Goal: Task Accomplishment & Management: Manage account settings

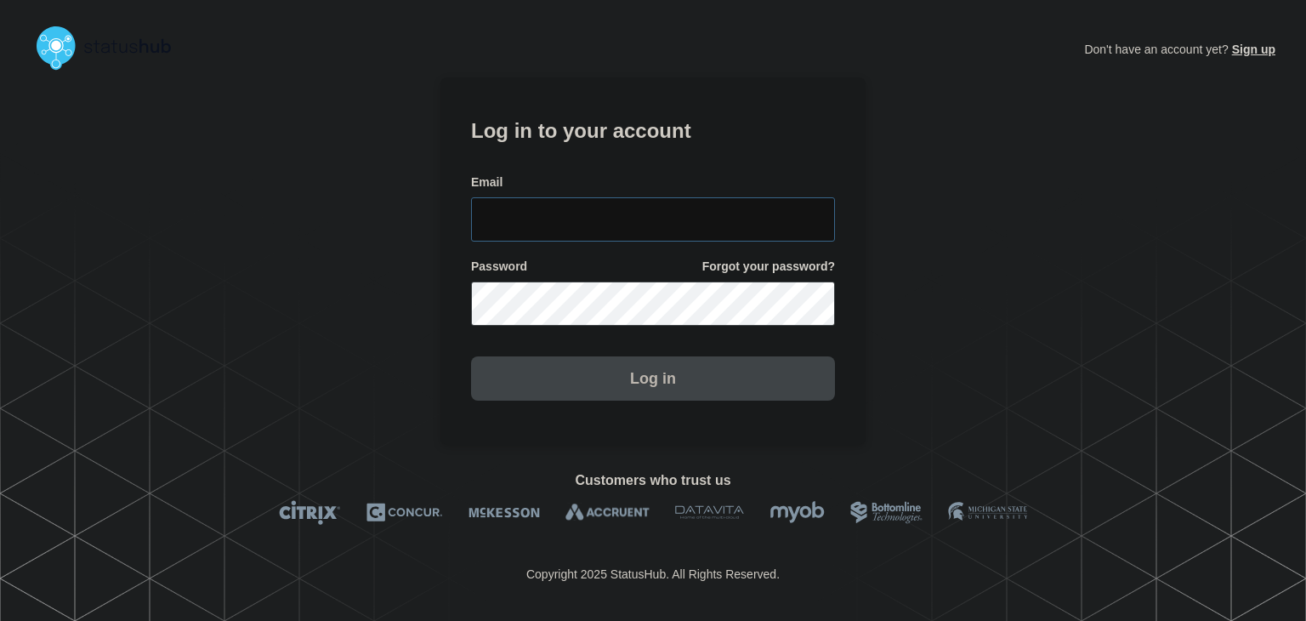
type input "amanda.mckeehan@conexon.us"
click at [553, 380] on button "Log in" at bounding box center [653, 378] width 364 height 44
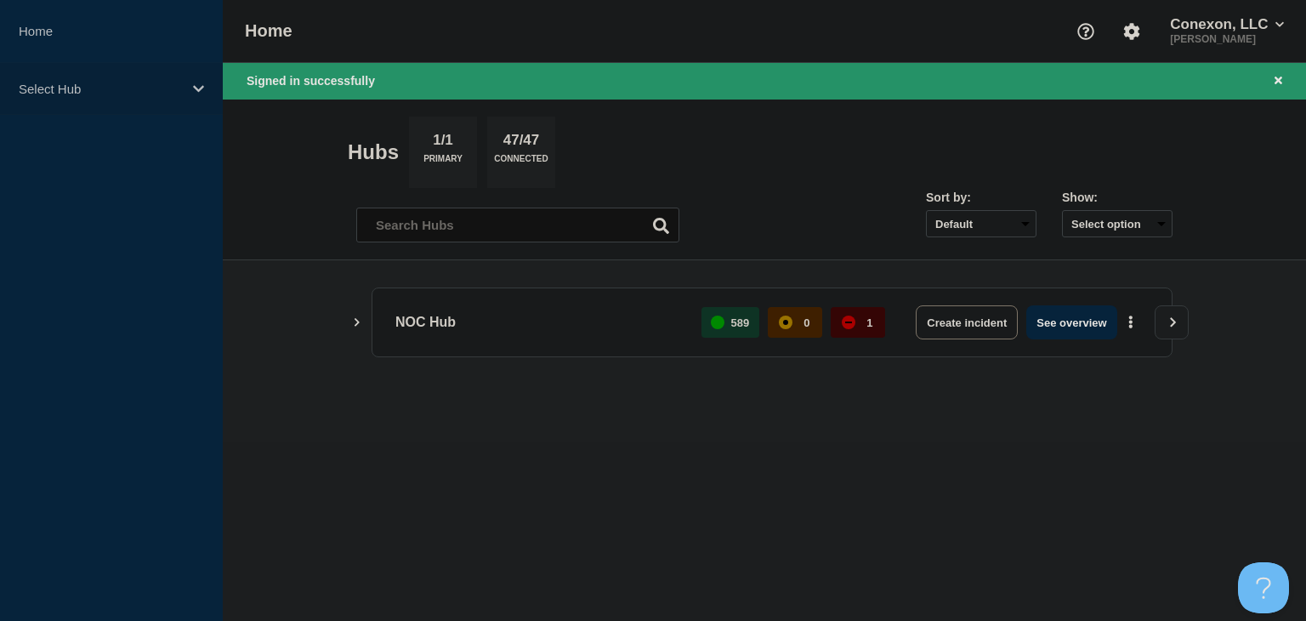
click at [201, 83] on icon at bounding box center [198, 88] width 11 height 13
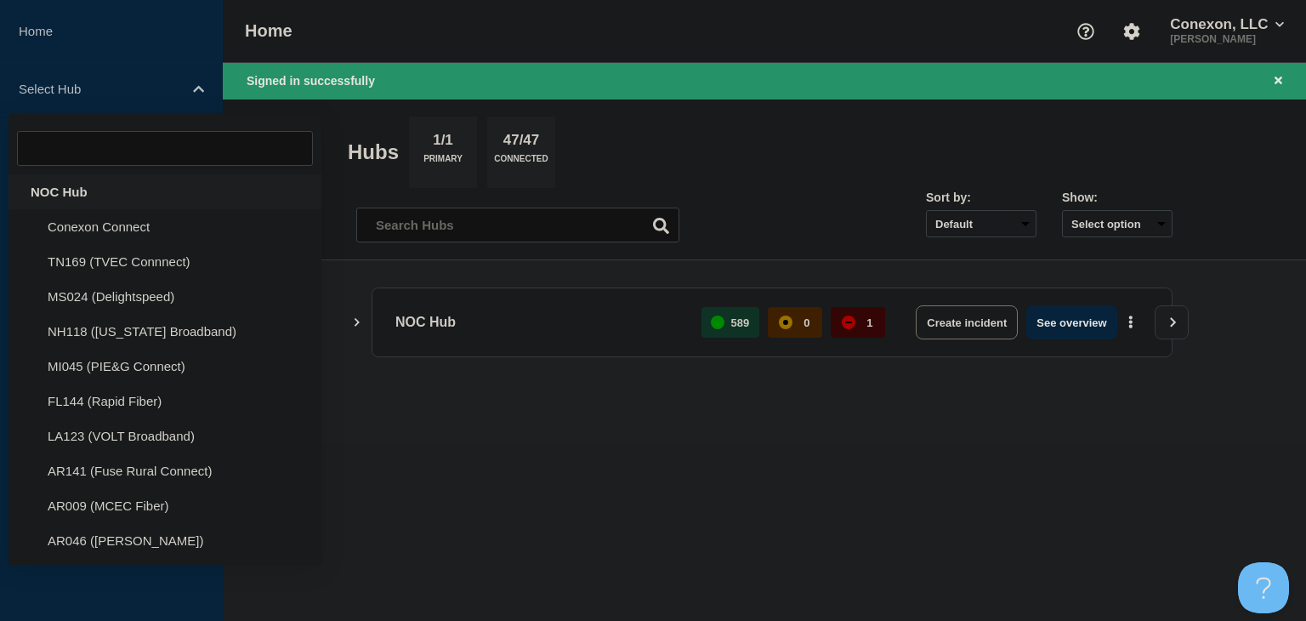
click at [105, 195] on div "NOC Hub" at bounding box center [165, 191] width 313 height 35
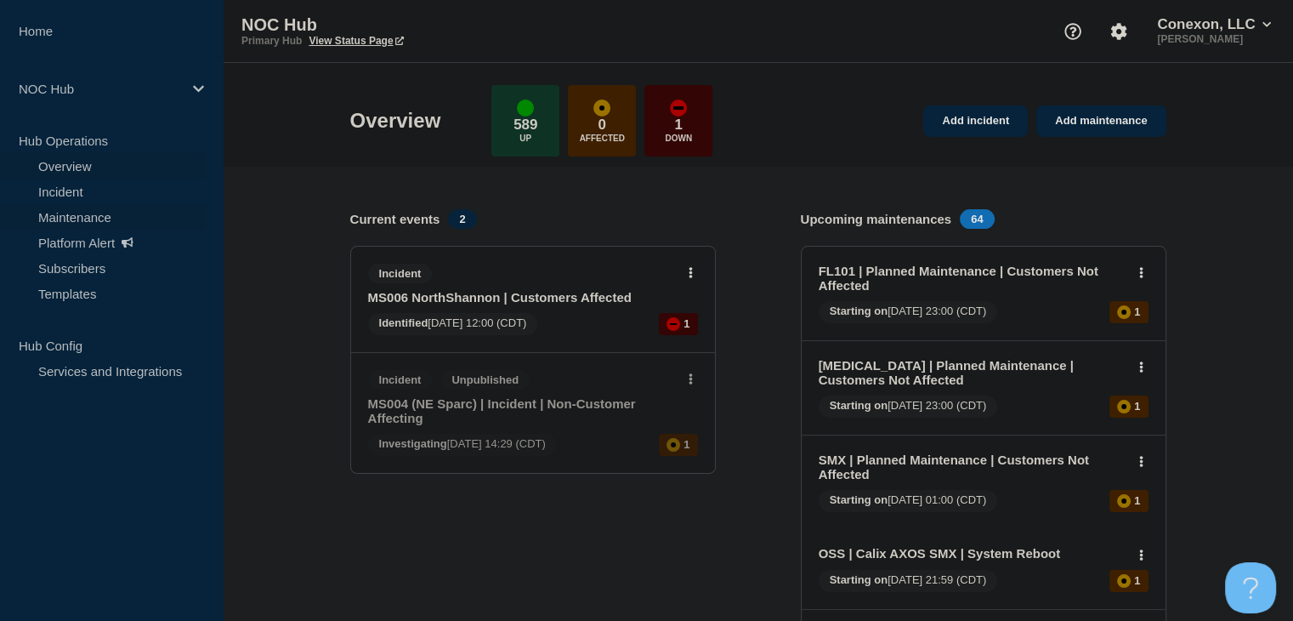
click at [82, 221] on link "Maintenance" at bounding box center [103, 217] width 206 height 26
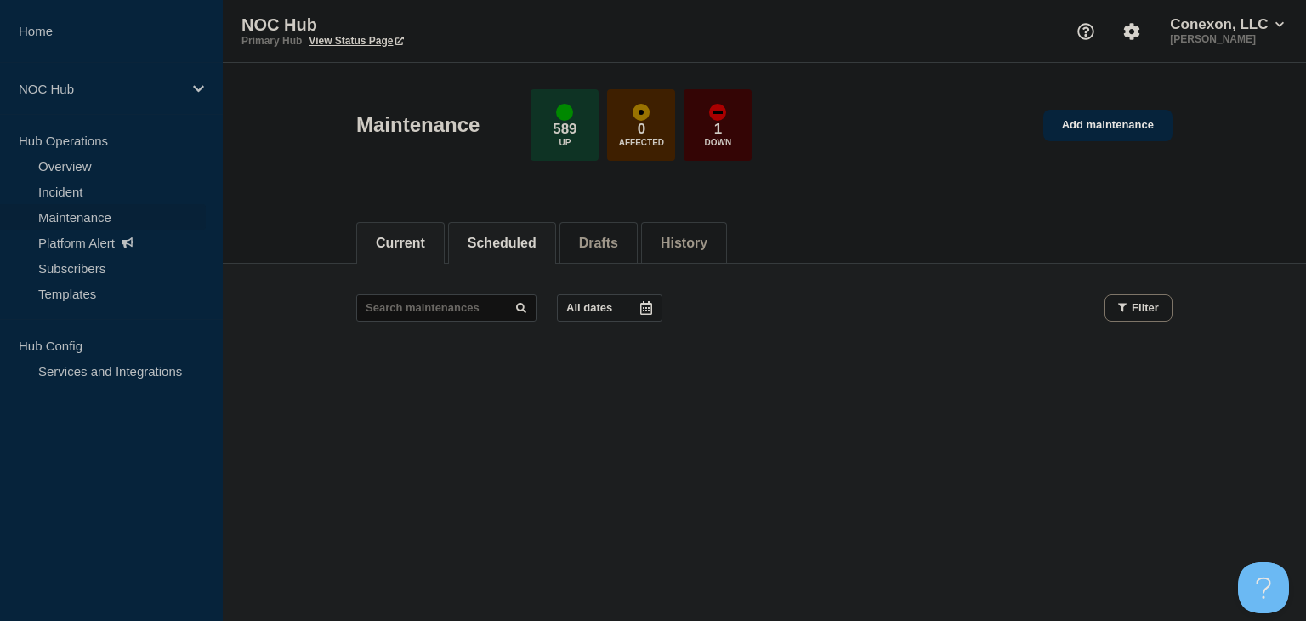
click at [491, 241] on button "Scheduled" at bounding box center [502, 242] width 69 height 15
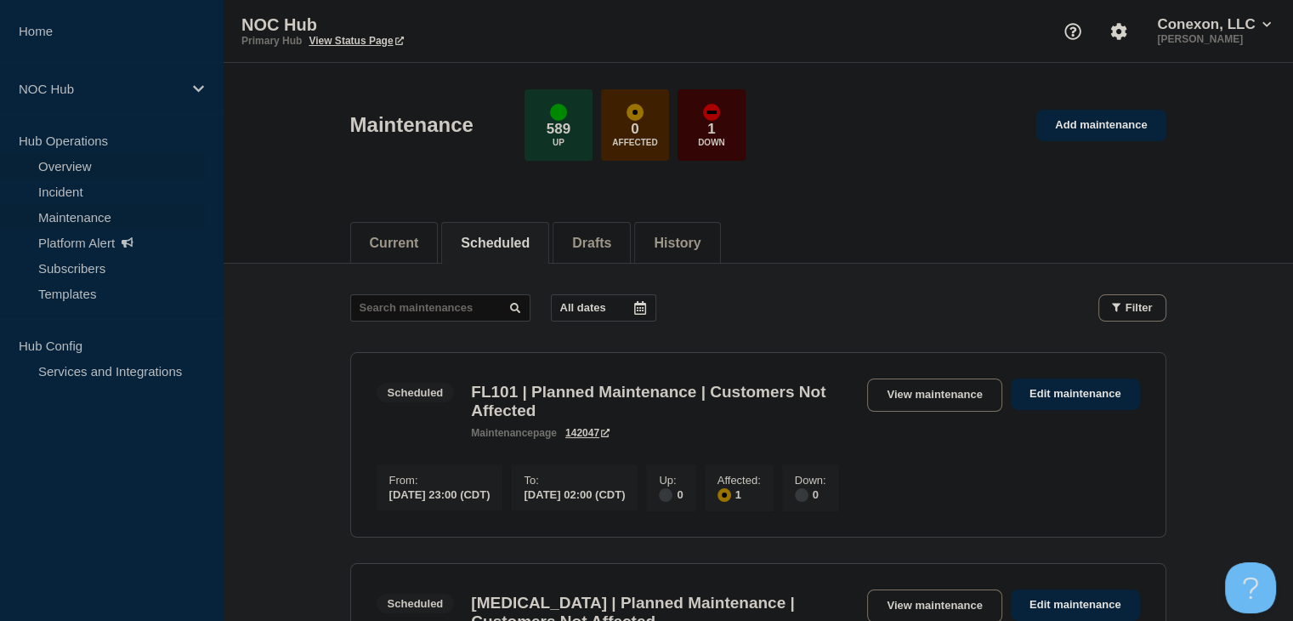
click at [81, 166] on link "Overview" at bounding box center [103, 166] width 206 height 26
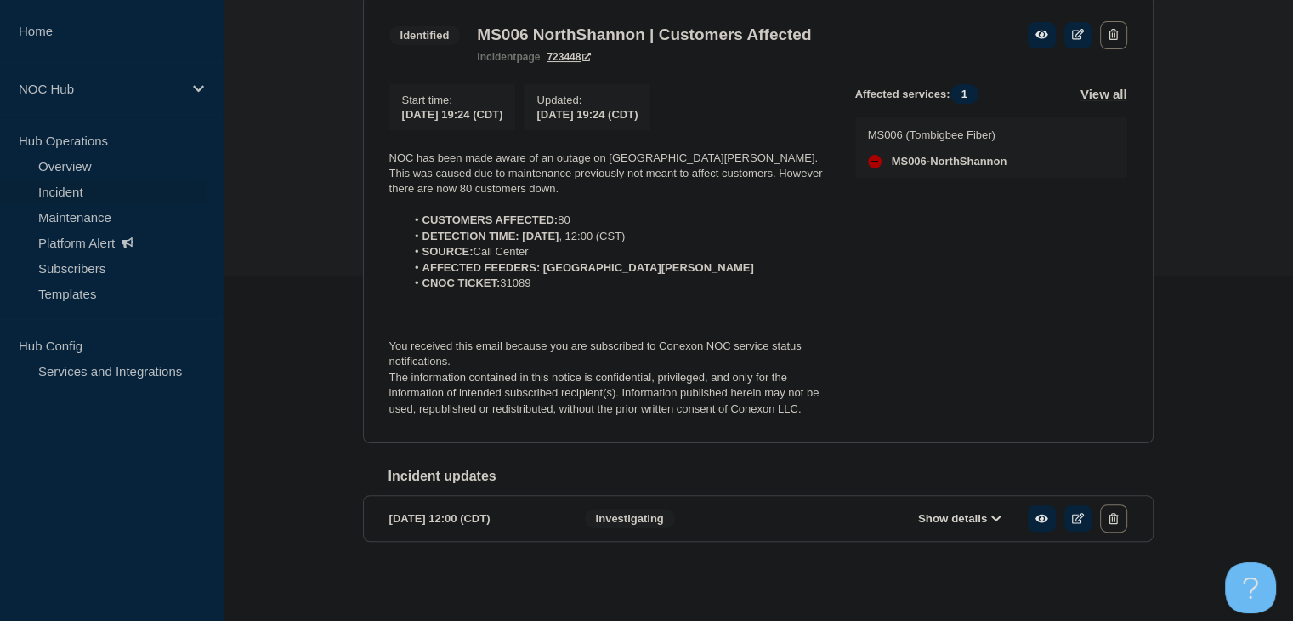
scroll to position [354, 0]
click at [932, 518] on button "Show details" at bounding box center [960, 518] width 94 height 14
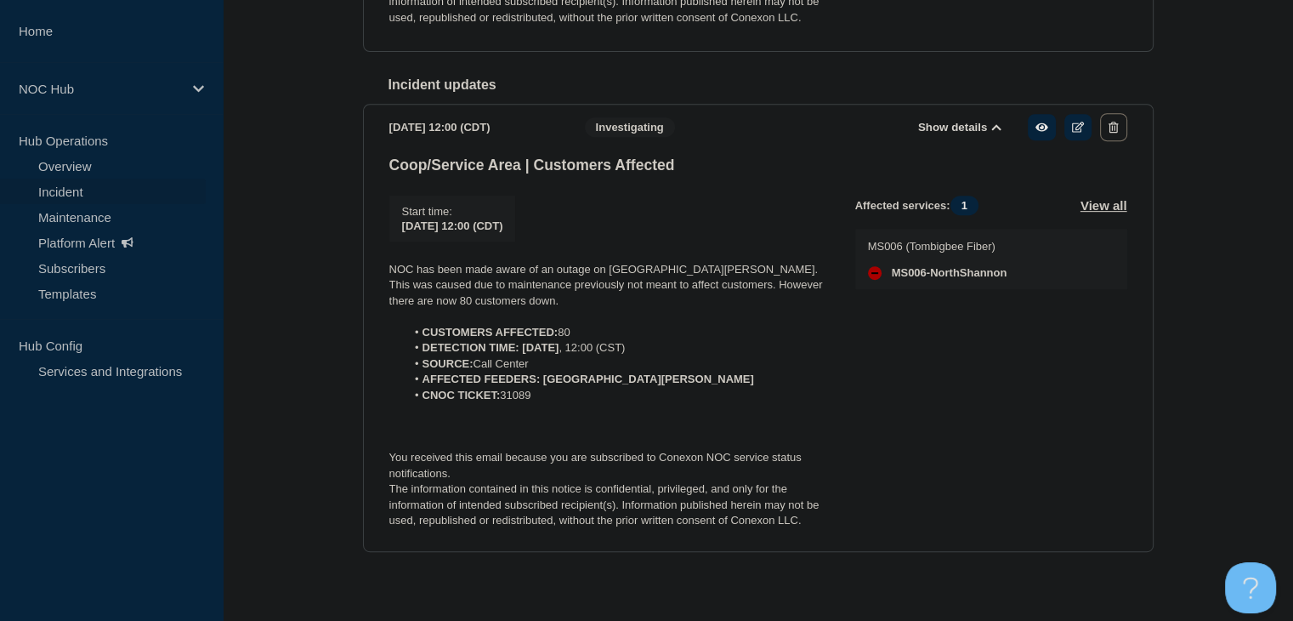
scroll to position [758, 0]
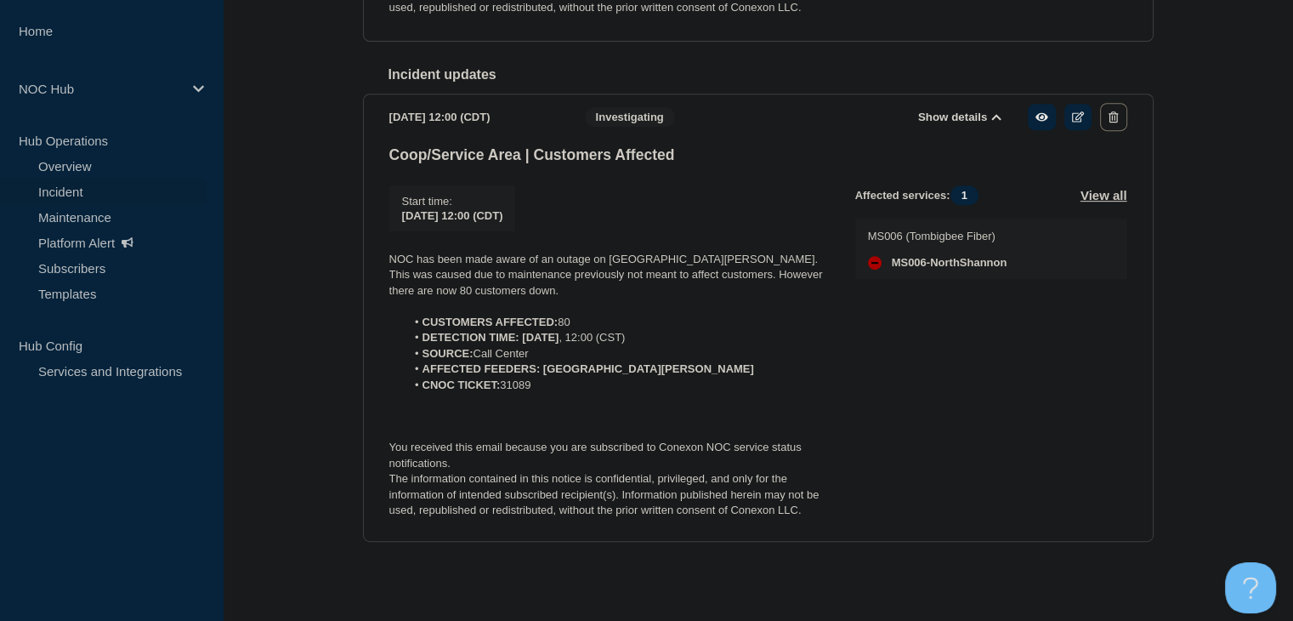
click at [944, 121] on button "Show details" at bounding box center [960, 117] width 94 height 14
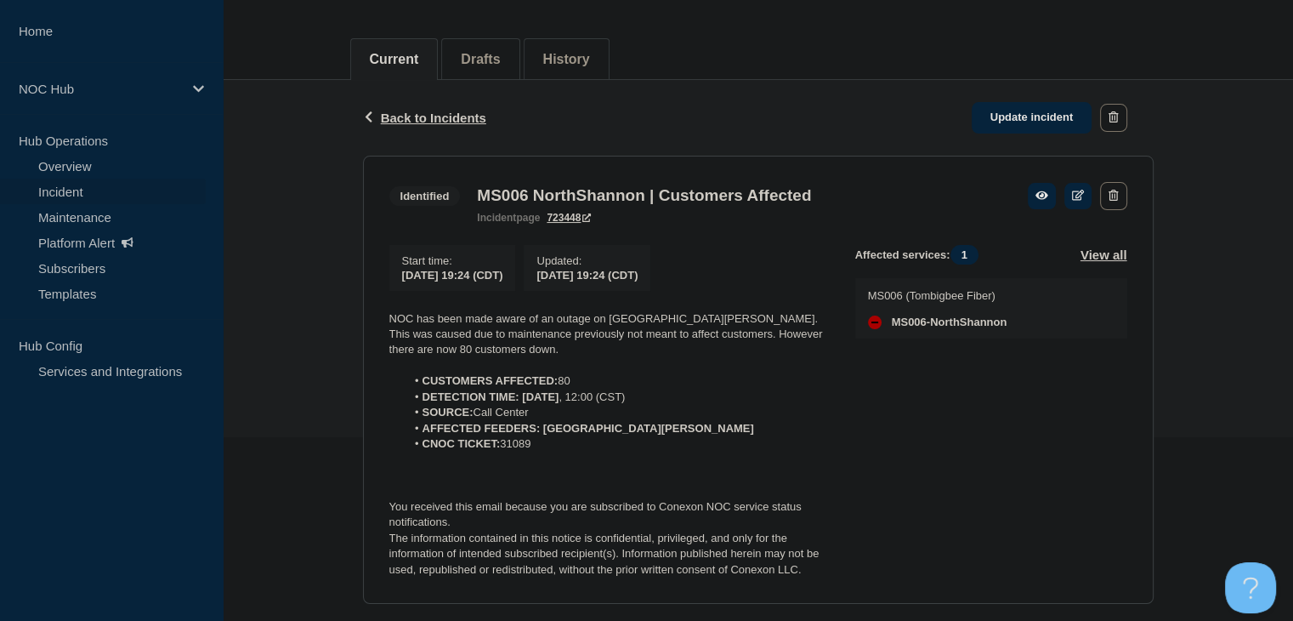
scroll to position [269, 0]
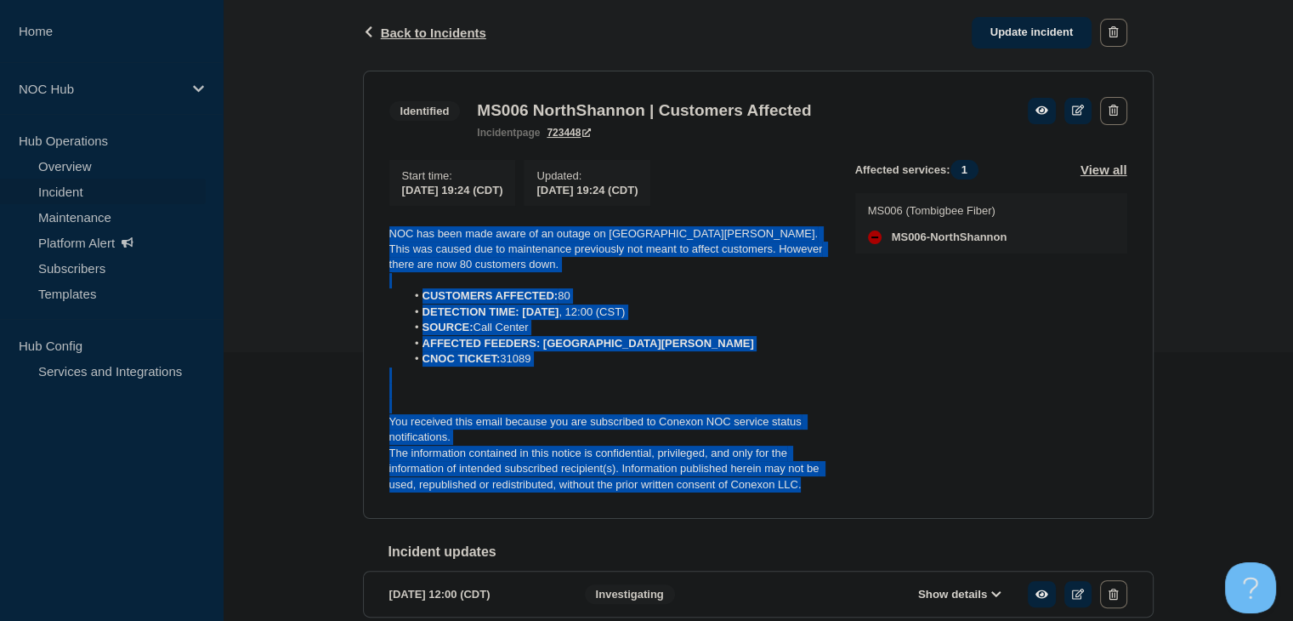
drag, startPoint x: 809, startPoint y: 488, endPoint x: 377, endPoint y: 242, distance: 497.5
click at [377, 242] on section "Identified MS006 NorthShannon | Customers Affected incident page 723448 Start t…" at bounding box center [758, 295] width 791 height 449
copy div "NOC has been made aware of an outage on [GEOGRAPHIC_DATA][PERSON_NAME]. This wa…"
click at [1047, 35] on link "Update incident" at bounding box center [1032, 32] width 121 height 31
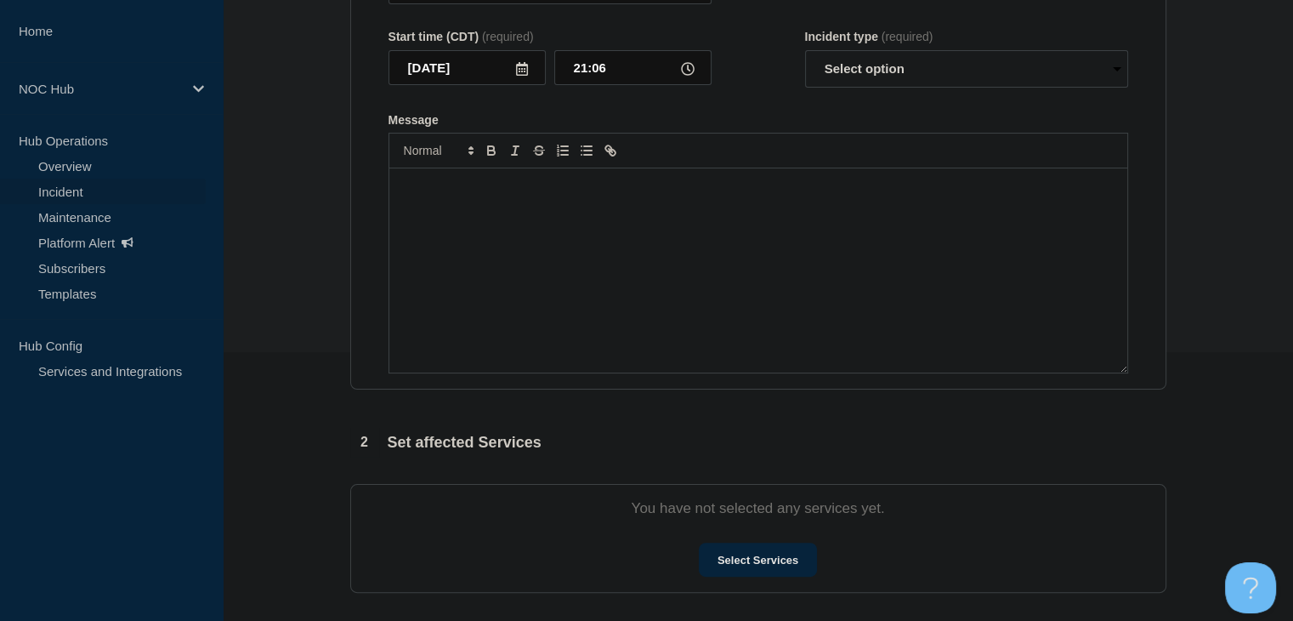
type input "MS006 NorthShannon | Customers Affected"
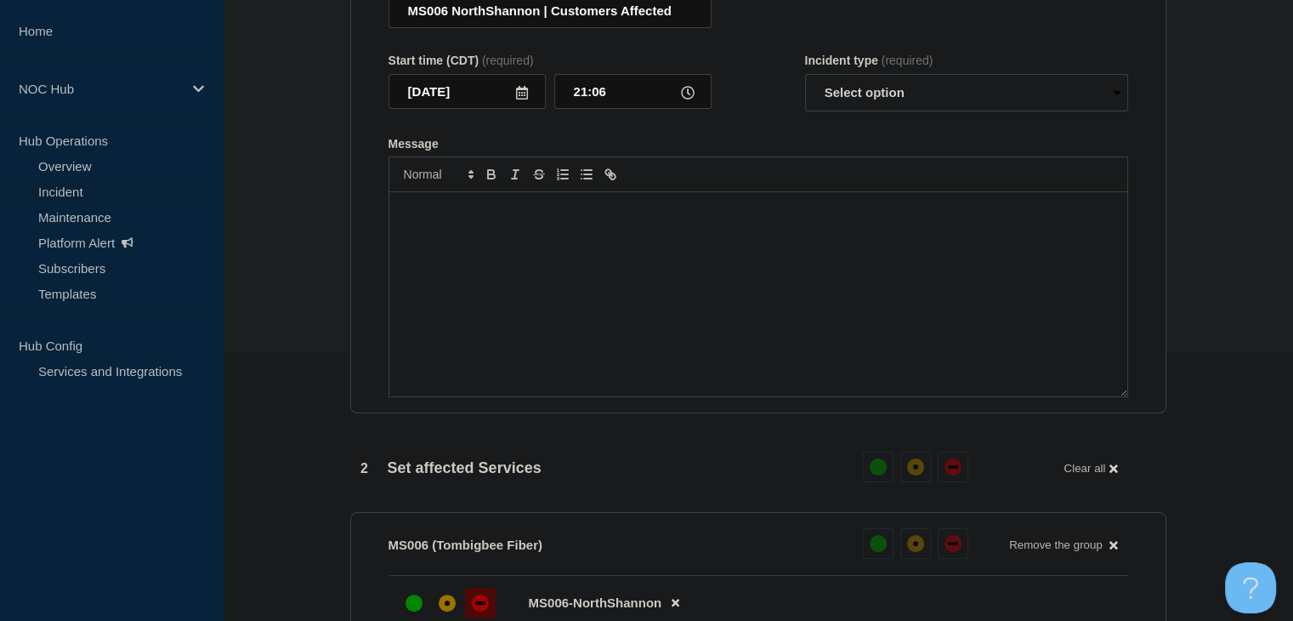
click at [649, 314] on div "Message" at bounding box center [758, 294] width 738 height 204
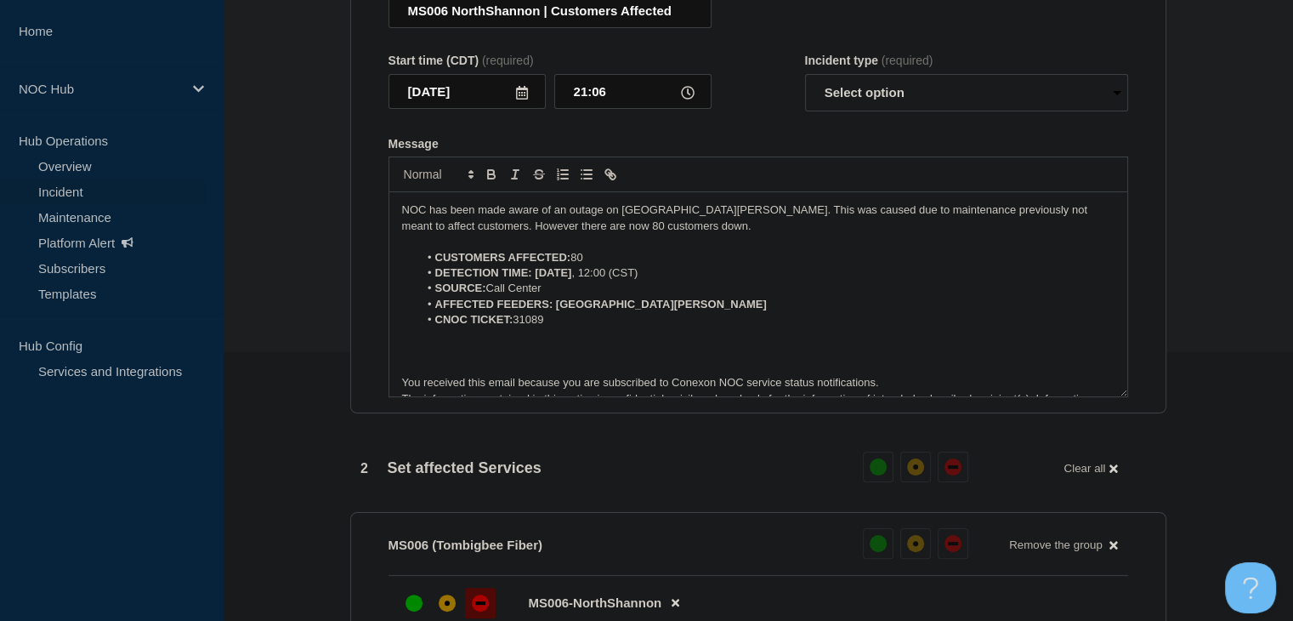
scroll to position [24, 0]
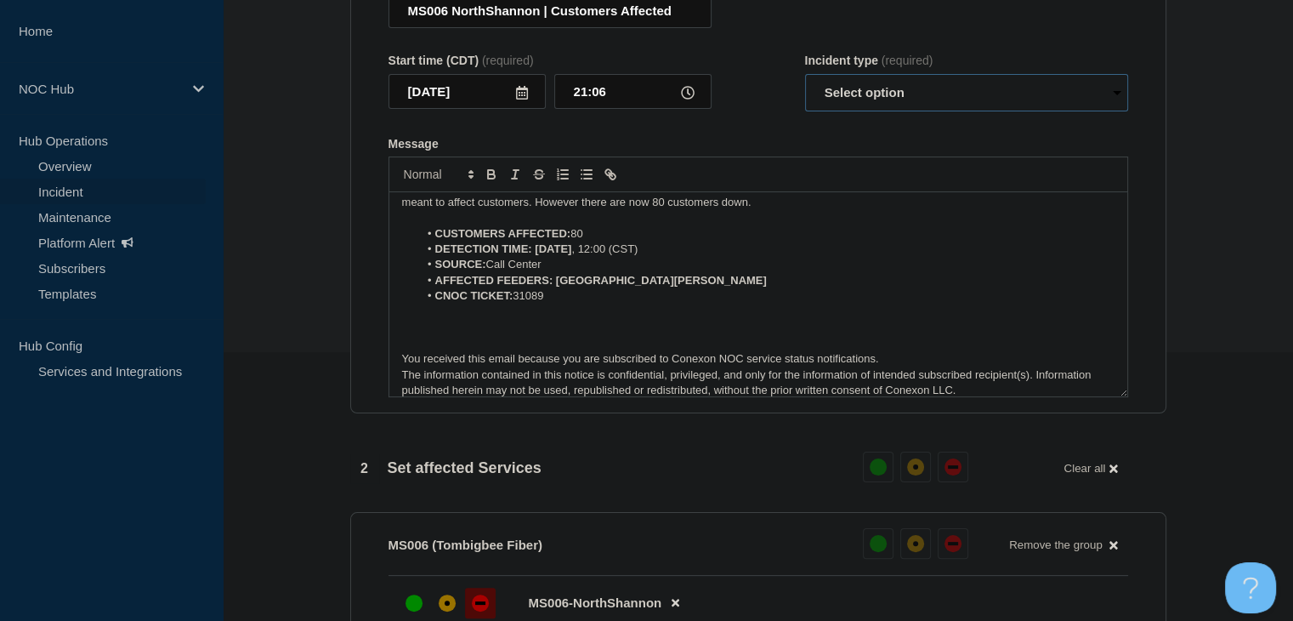
click at [887, 94] on select "Select option Investigating Identified Monitoring Resolved" at bounding box center [966, 92] width 323 height 37
select select "monitoring"
click at [805, 83] on select "Select option Investigating Identified Monitoring Resolved" at bounding box center [966, 92] width 323 height 37
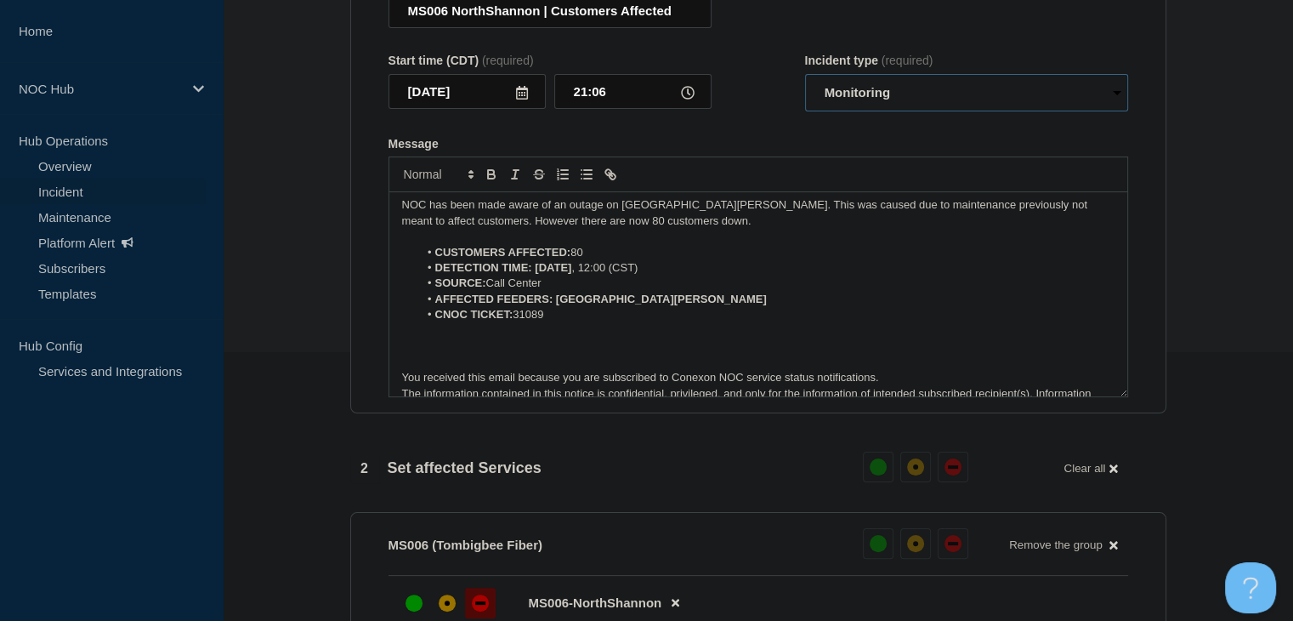
scroll to position [0, 0]
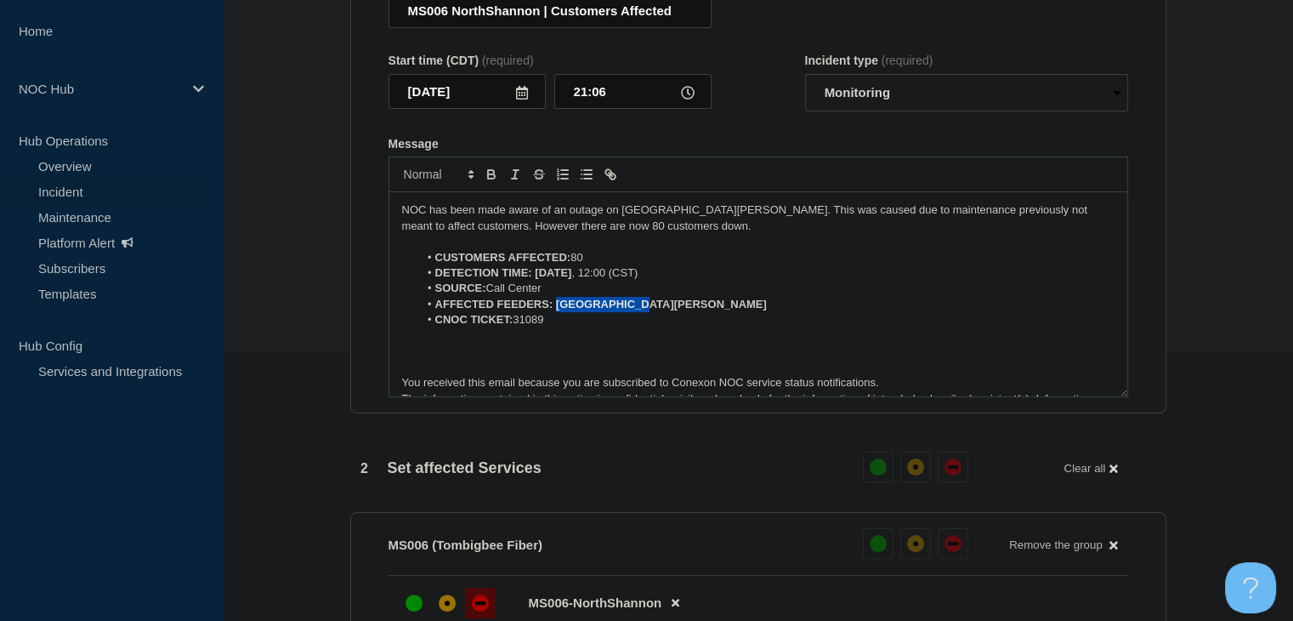
drag, startPoint x: 638, startPoint y: 314, endPoint x: 554, endPoint y: 320, distance: 83.5
click at [554, 312] on li "AFFECTED FEEDERS: North Shannon" at bounding box center [766, 304] width 696 height 15
click at [484, 182] on icon "Toggle bold text" at bounding box center [491, 174] width 15 height 15
click at [570, 265] on li "CUSTOMERS AFFECTED: 80" at bounding box center [766, 257] width 696 height 15
drag, startPoint x: 592, startPoint y: 281, endPoint x: 536, endPoint y: 283, distance: 56.2
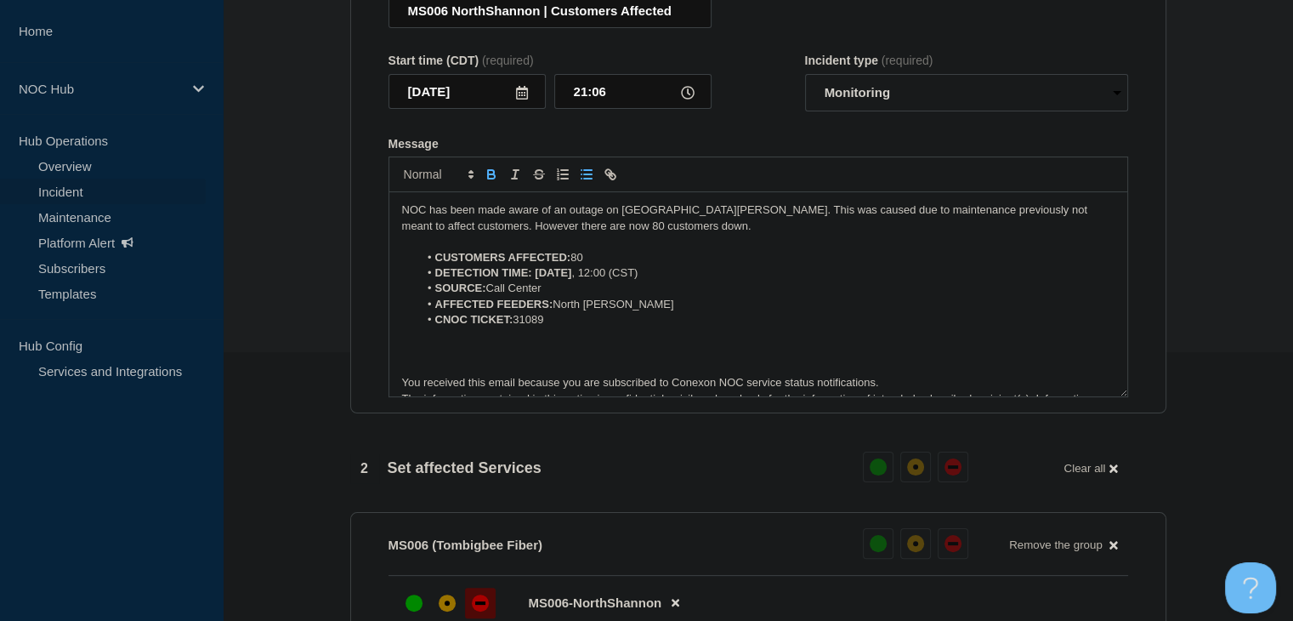
click at [536, 281] on li "DETECTION TIME: 2025-09-25 , 12:00 (CST)" at bounding box center [766, 272] width 696 height 15
click at [488, 179] on icon "Toggle bold text" at bounding box center [491, 176] width 7 height 4
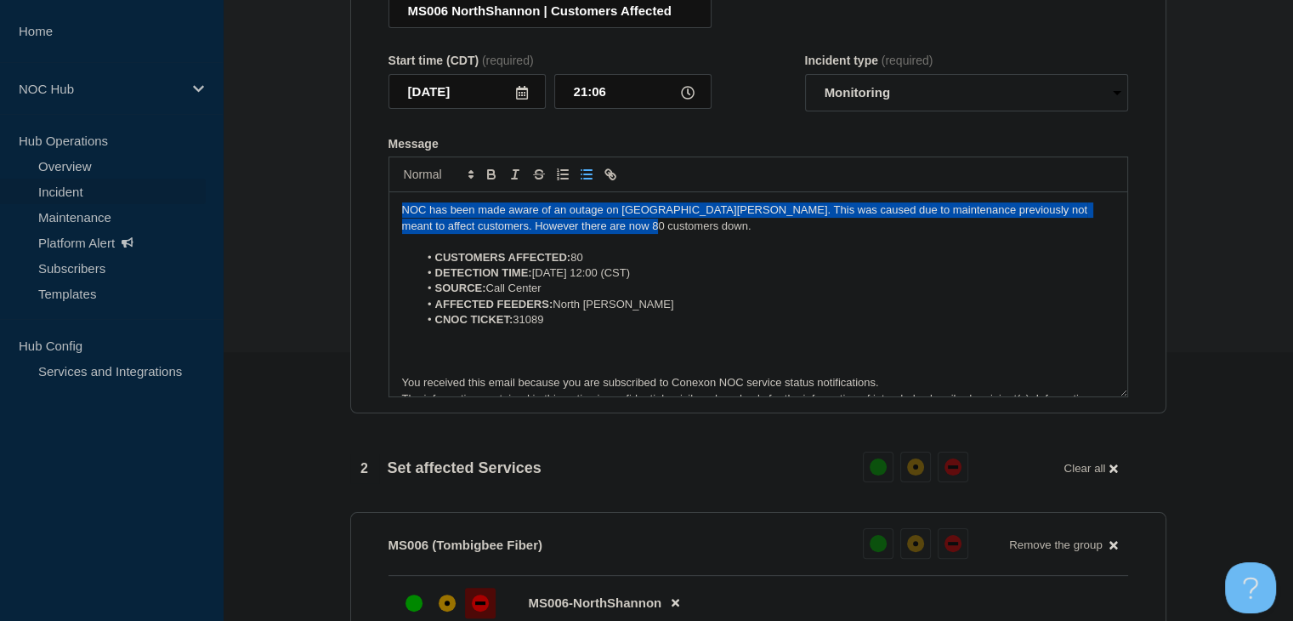
drag, startPoint x: 638, startPoint y: 235, endPoint x: 357, endPoint y: 214, distance: 282.1
click at [357, 214] on section "Title (required) MS006 NorthShannon | Customers Affected Start time (CDT) (requ…" at bounding box center [758, 185] width 816 height 456
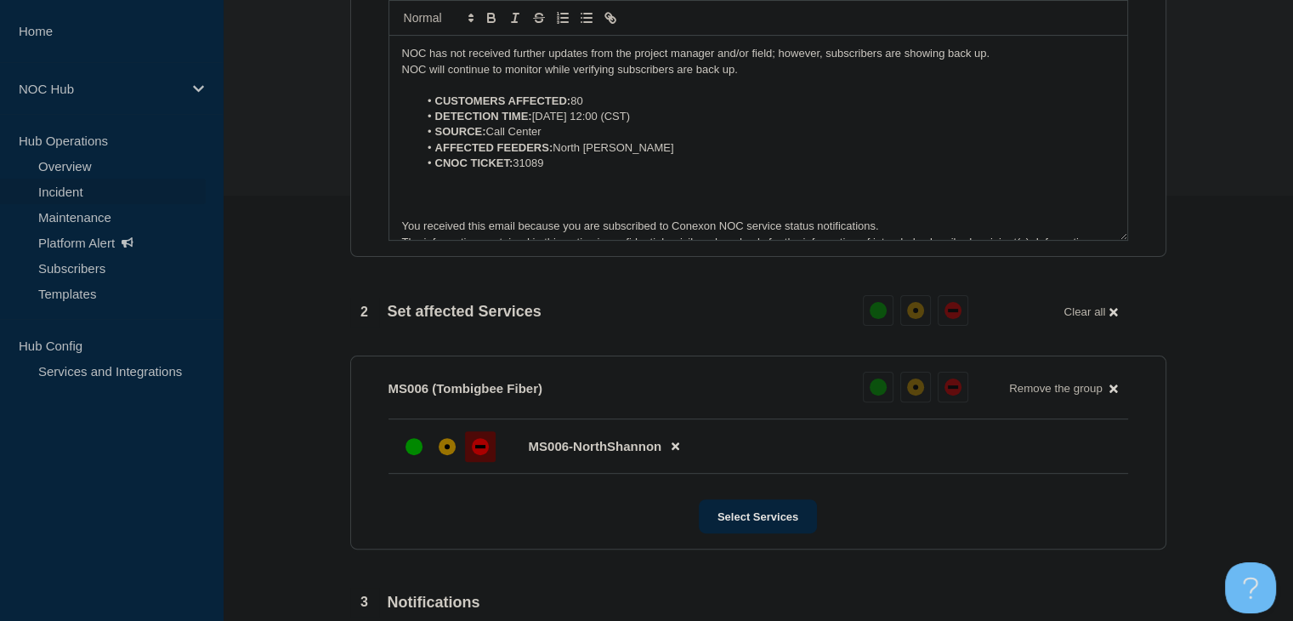
scroll to position [779, 0]
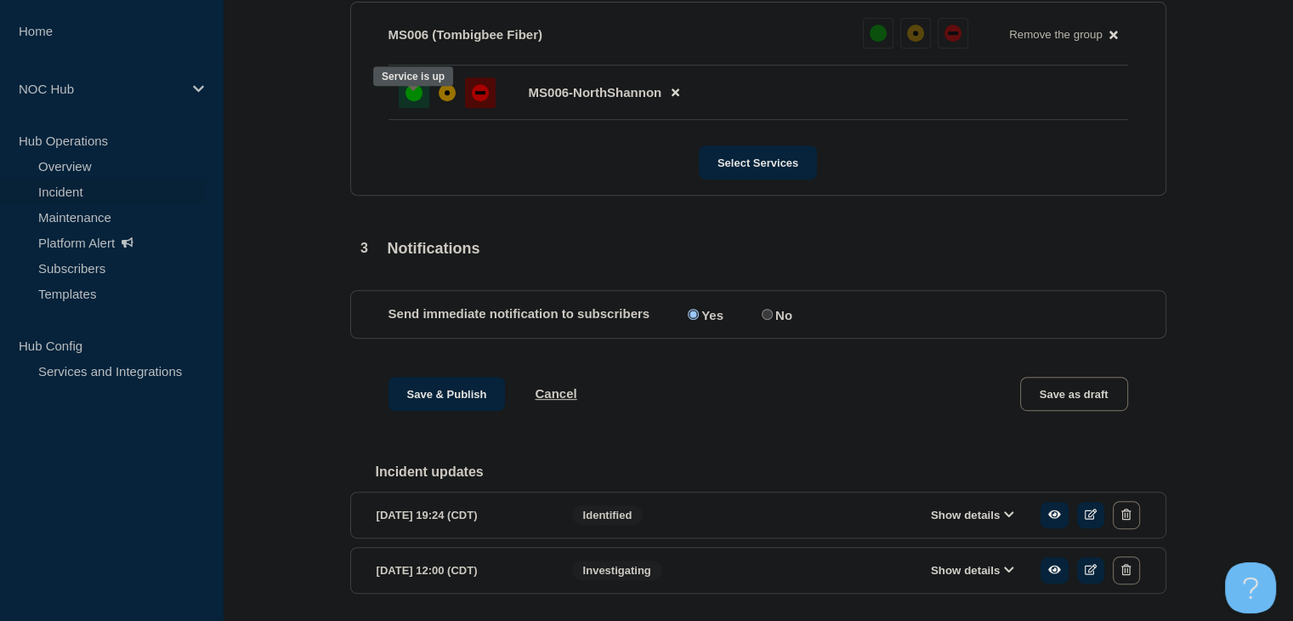
click at [421, 100] on div "up" at bounding box center [413, 92] width 17 height 17
click at [491, 411] on button "Save & Publish" at bounding box center [446, 394] width 117 height 34
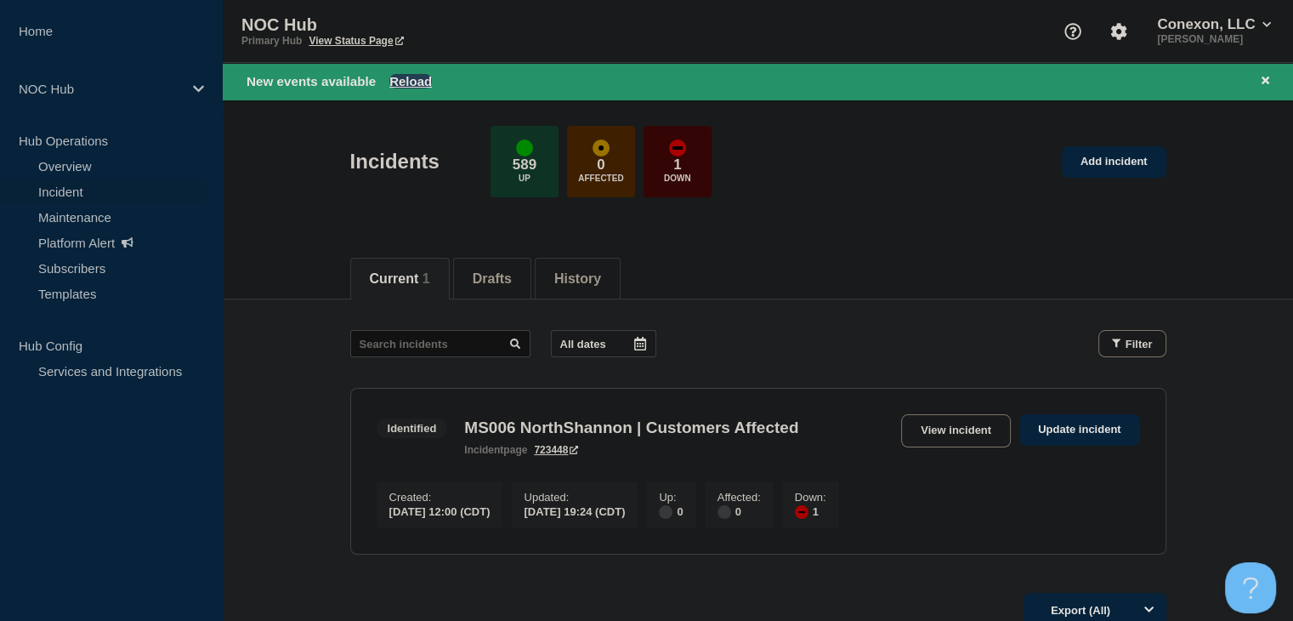
click at [416, 77] on button "Reload" at bounding box center [410, 81] width 43 height 14
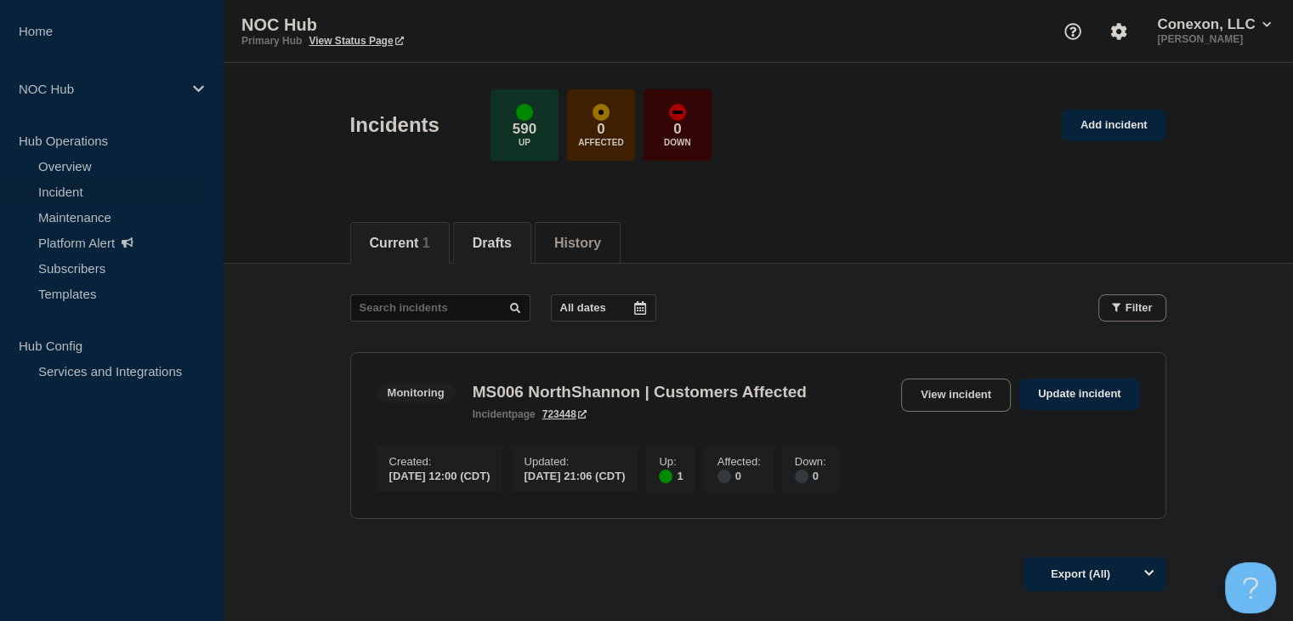
click at [478, 237] on li "Drafts" at bounding box center [492, 243] width 78 height 42
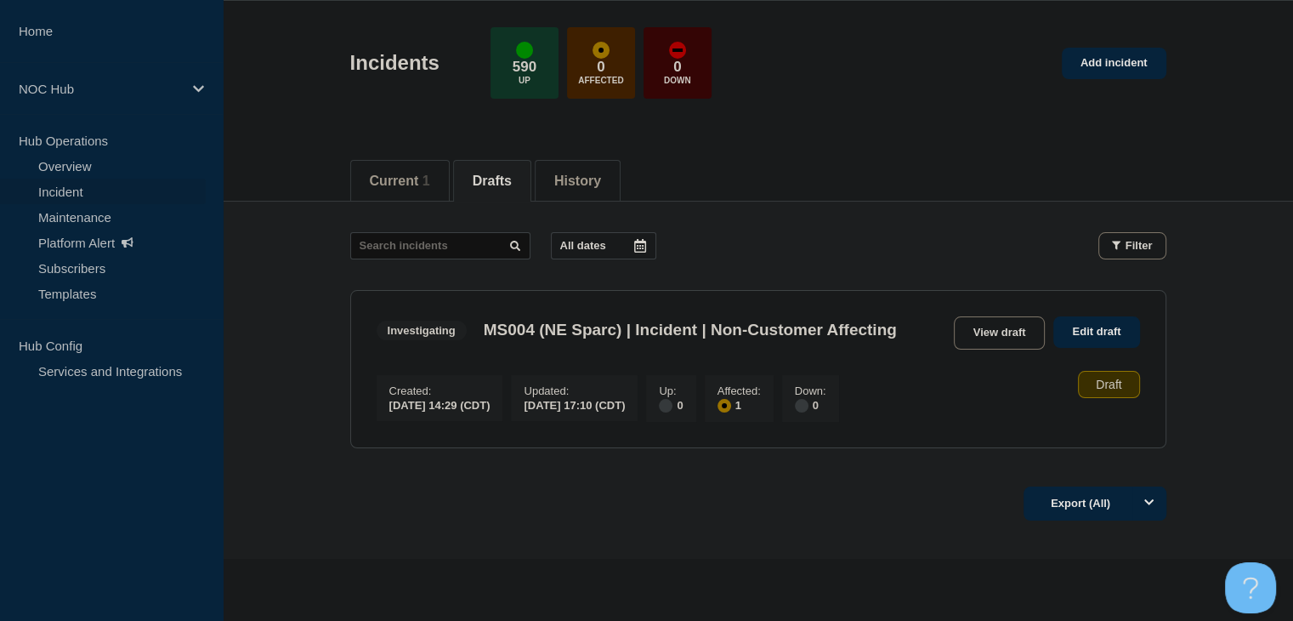
scroll to position [133, 0]
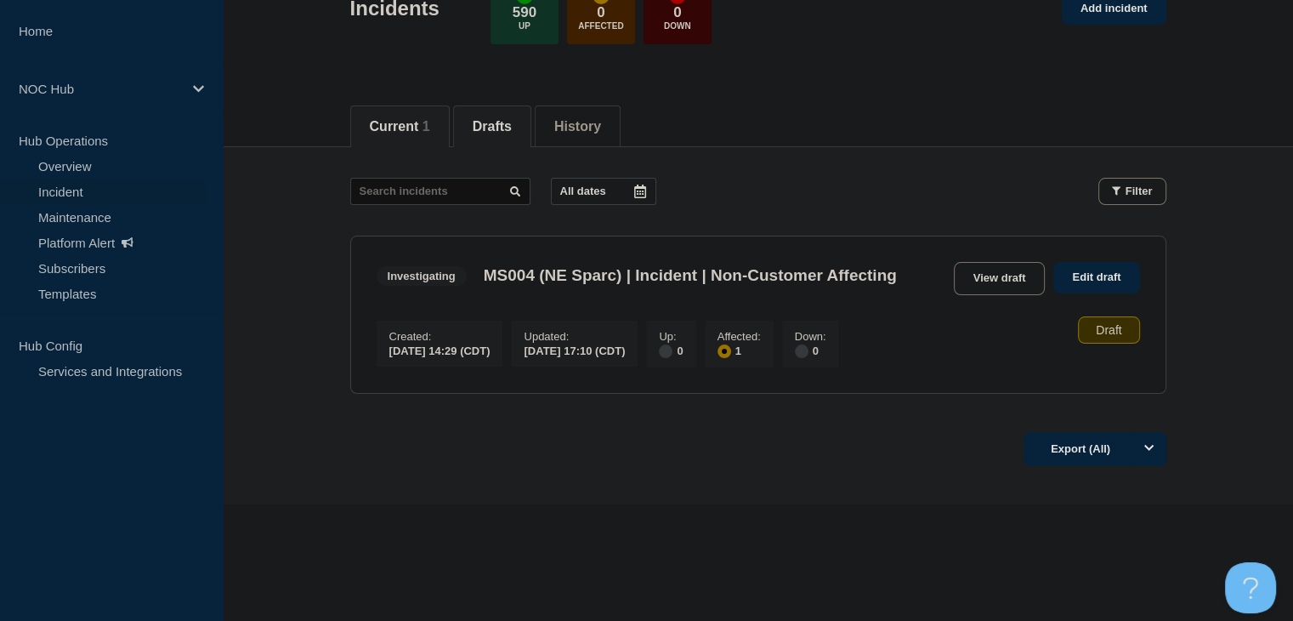
click at [371, 119] on button "Current 1" at bounding box center [400, 126] width 60 height 15
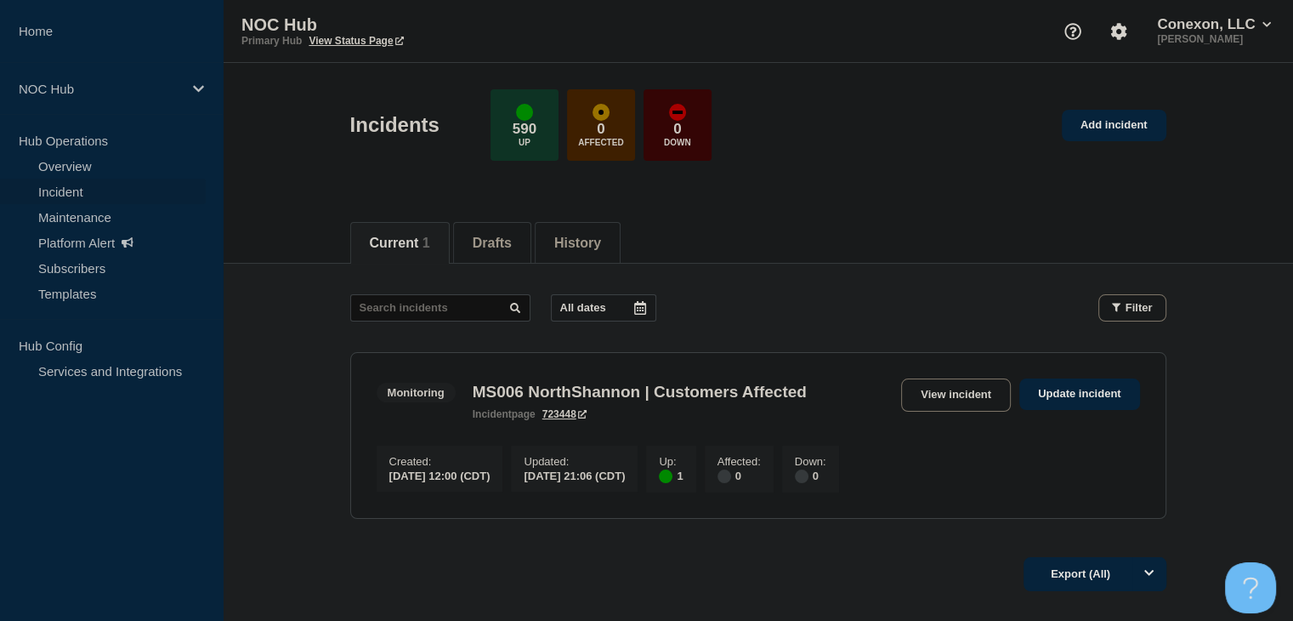
click at [308, 348] on main "All dates Filter Monitoring 1 Up MS006 NorthShannon | Customers Affected Create…" at bounding box center [758, 404] width 1070 height 281
click at [976, 385] on link "View incident" at bounding box center [956, 394] width 110 height 33
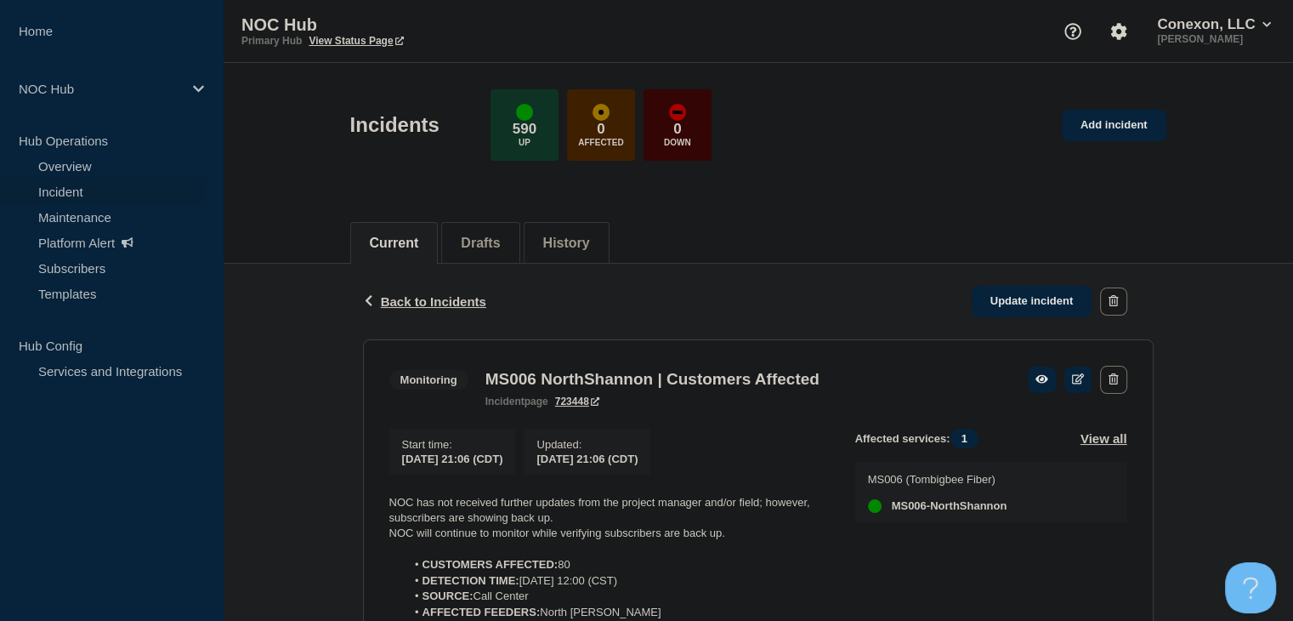
click at [116, 190] on link "Incident" at bounding box center [103, 192] width 206 height 26
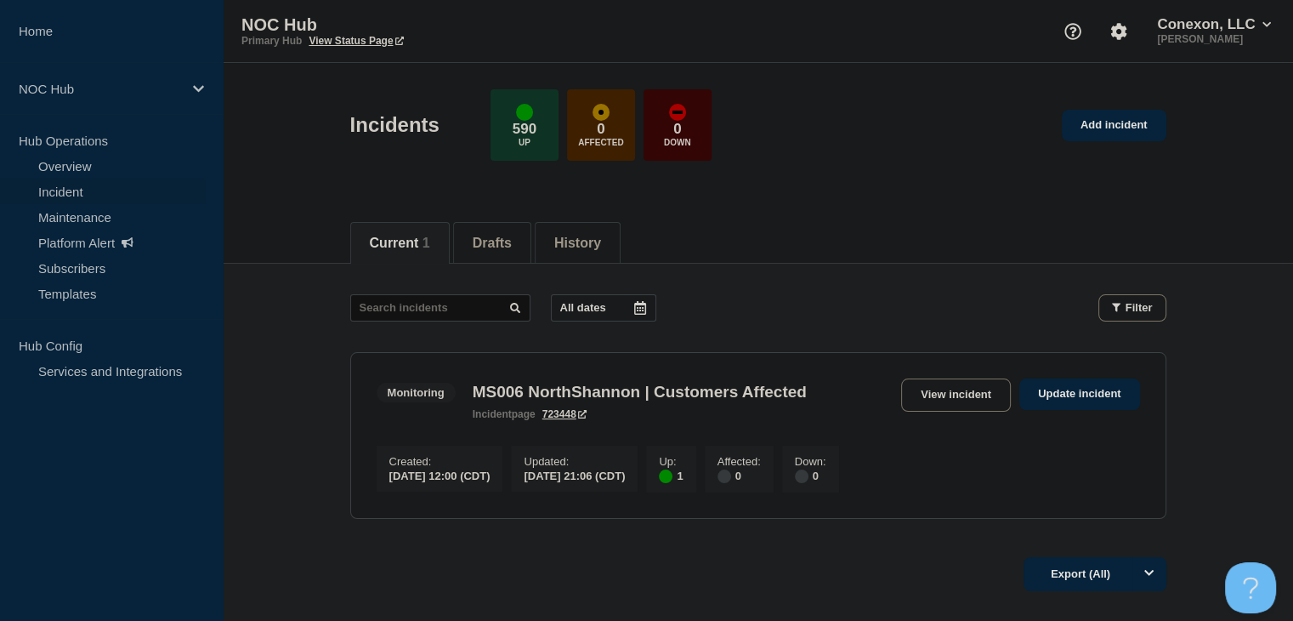
click at [273, 255] on div "Current 1 Drafts History" at bounding box center [758, 234] width 1070 height 59
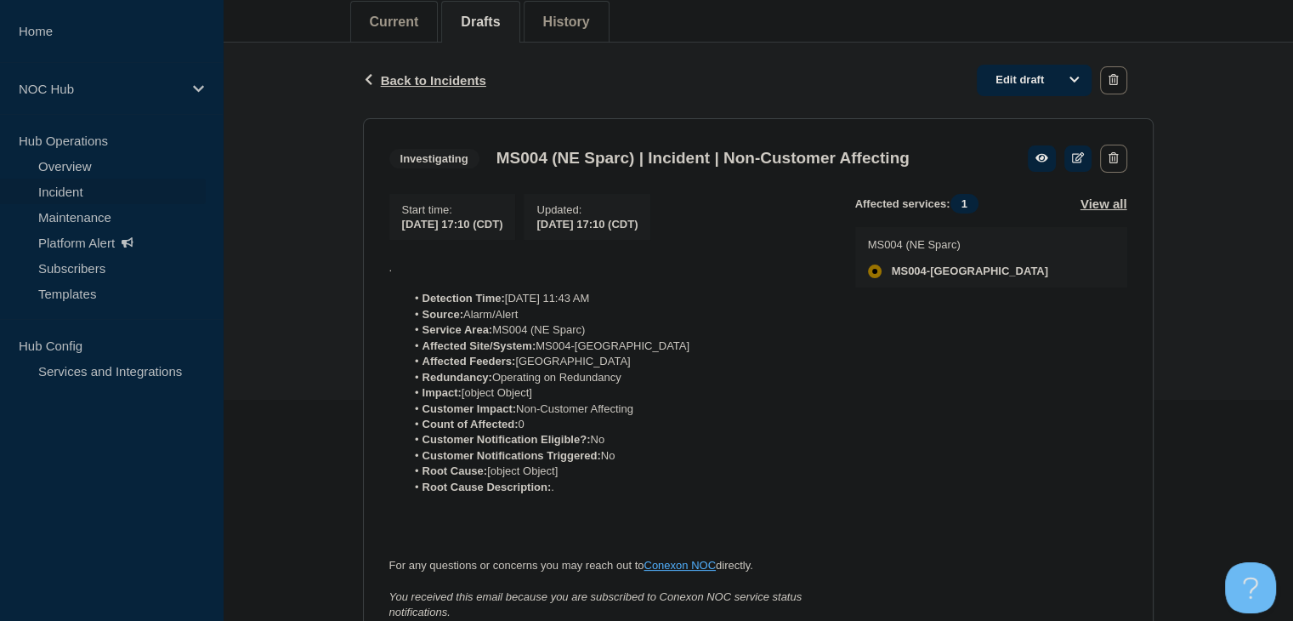
scroll to position [218, 0]
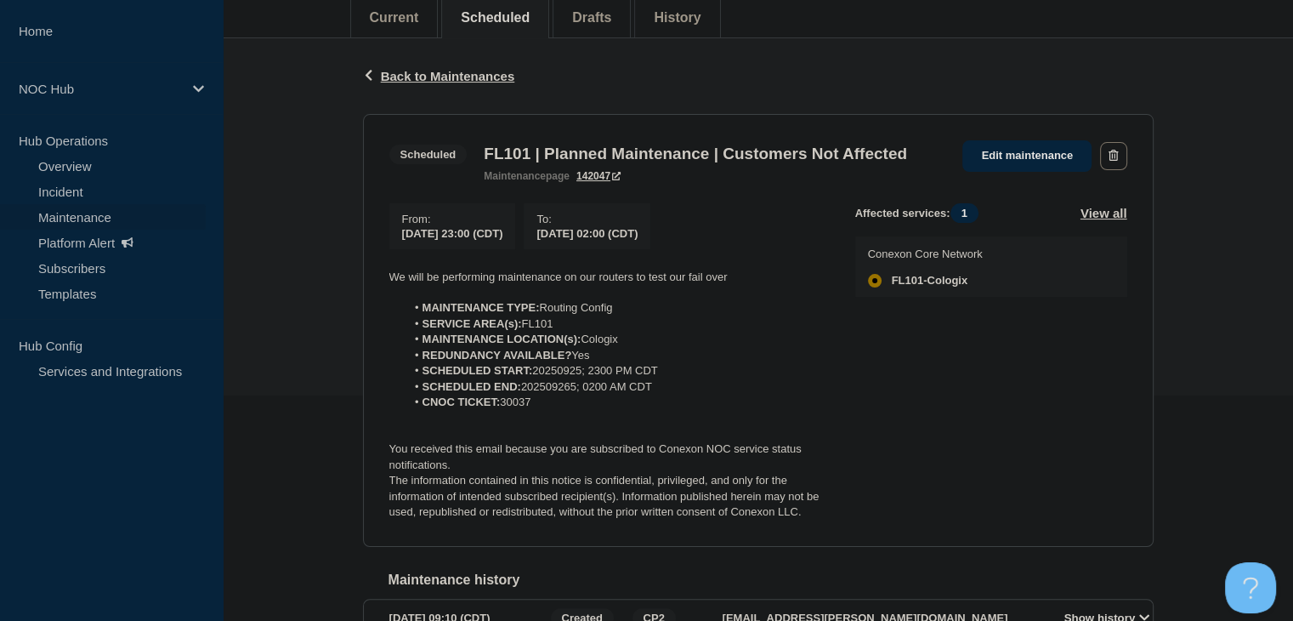
scroll to position [255, 0]
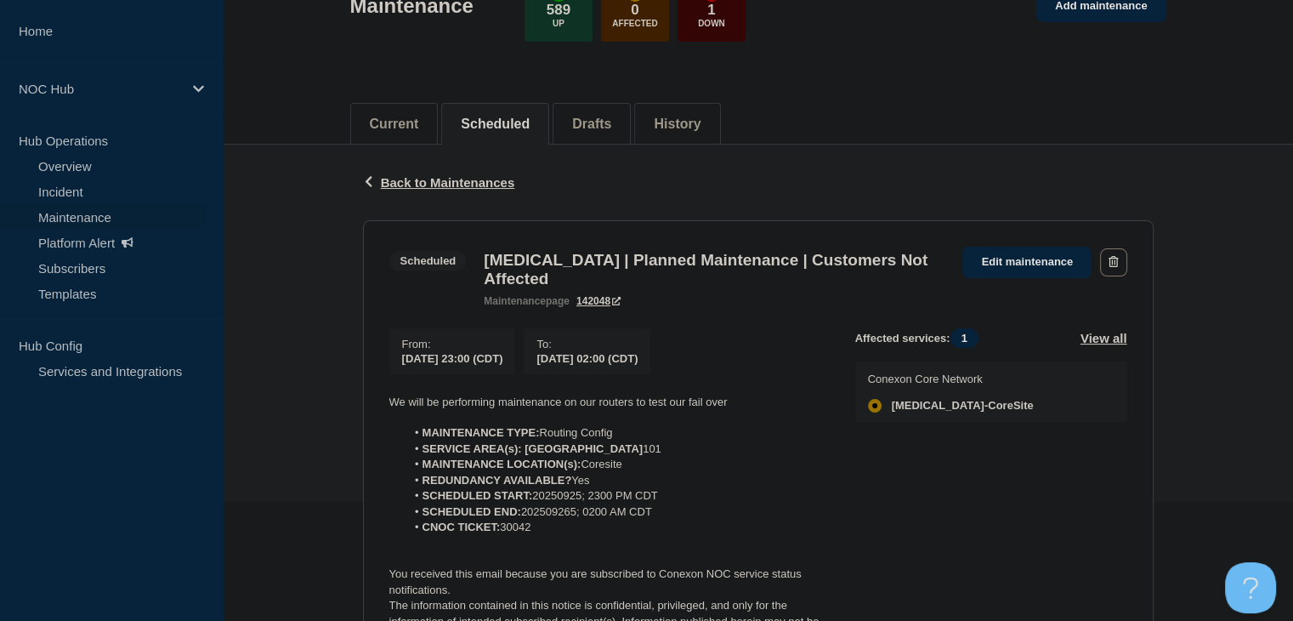
scroll to position [255, 0]
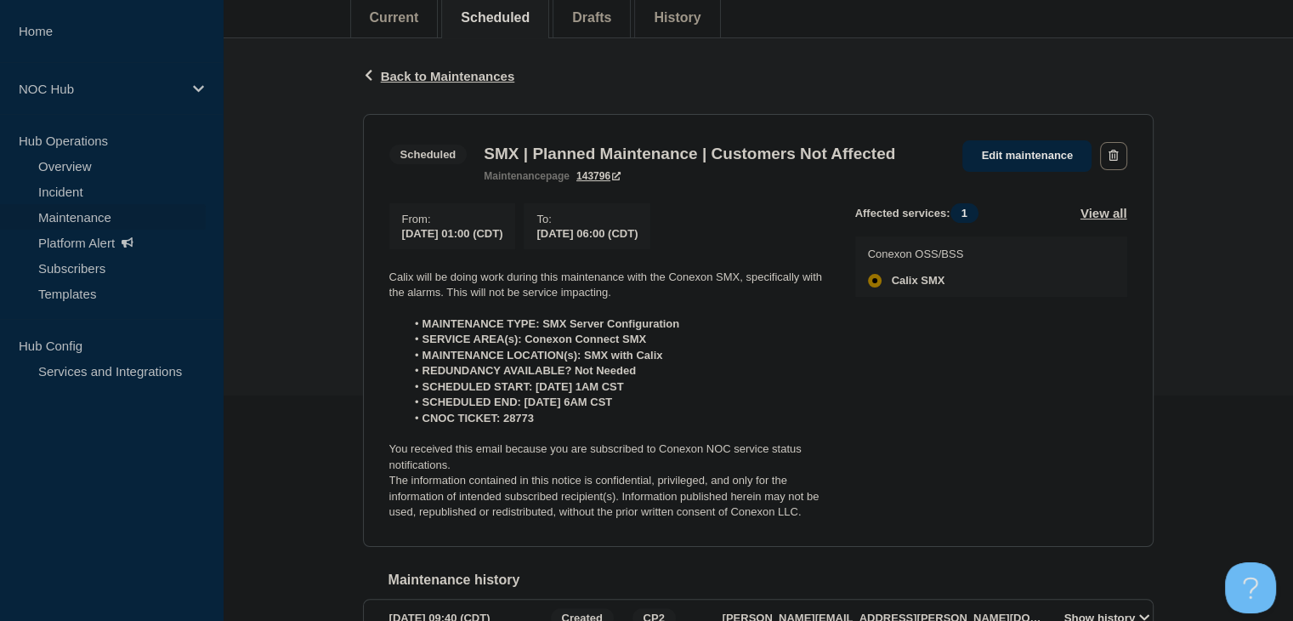
scroll to position [255, 0]
